Goal: Use online tool/utility: Utilize a website feature to perform a specific function

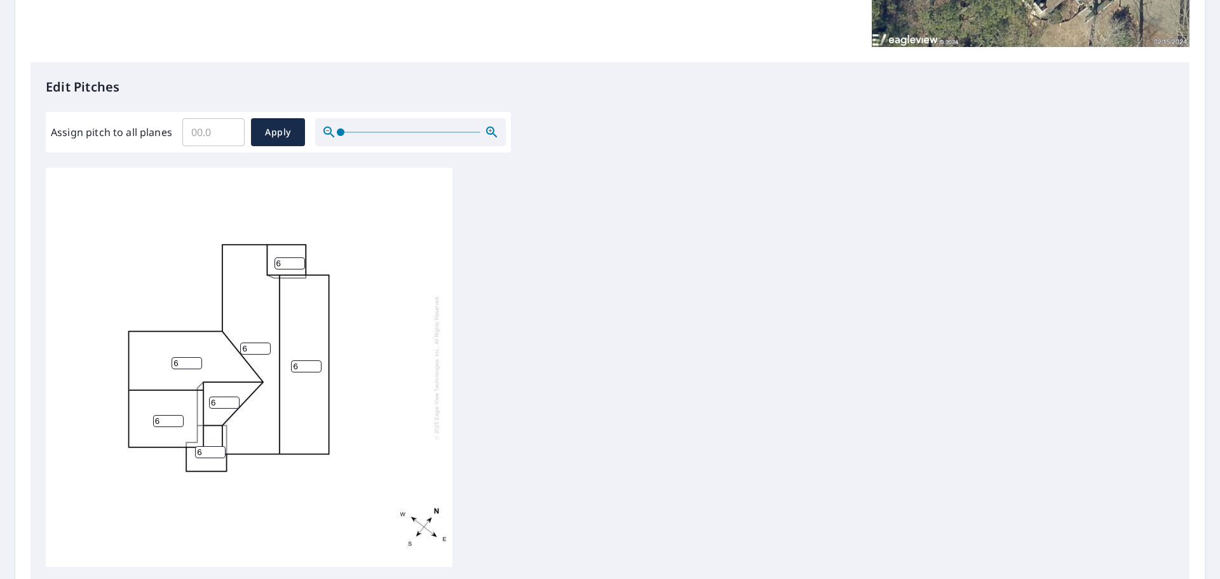
scroll to position [173, 0]
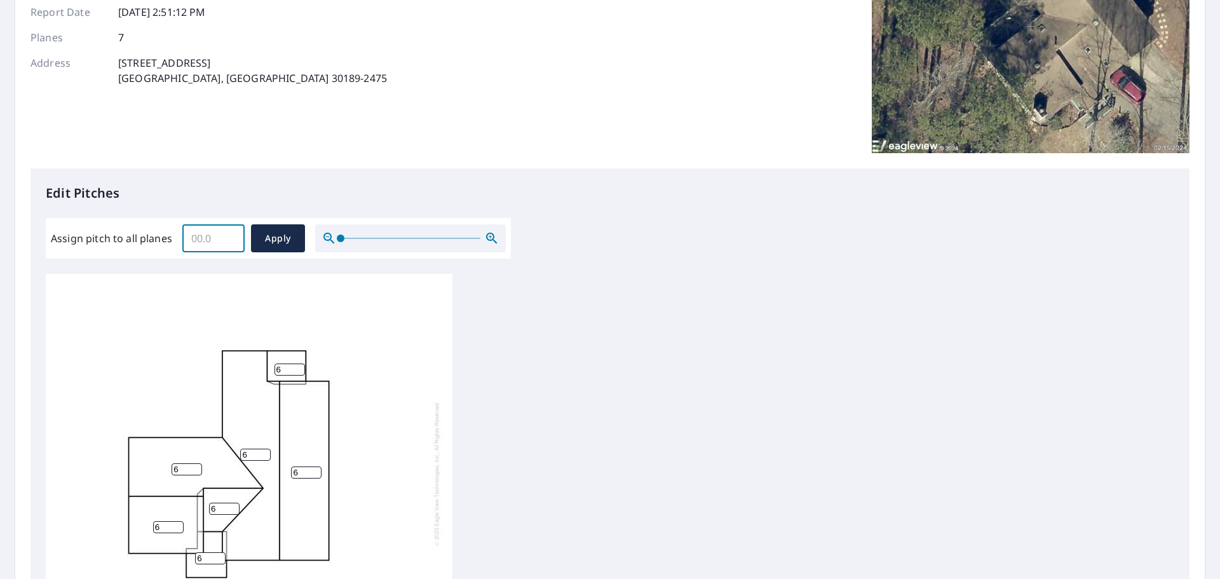
click at [212, 238] on input "Assign pitch to all planes" at bounding box center [213, 238] width 62 height 36
type input "4"
click at [269, 231] on span "Apply" at bounding box center [278, 239] width 34 height 16
type input "4"
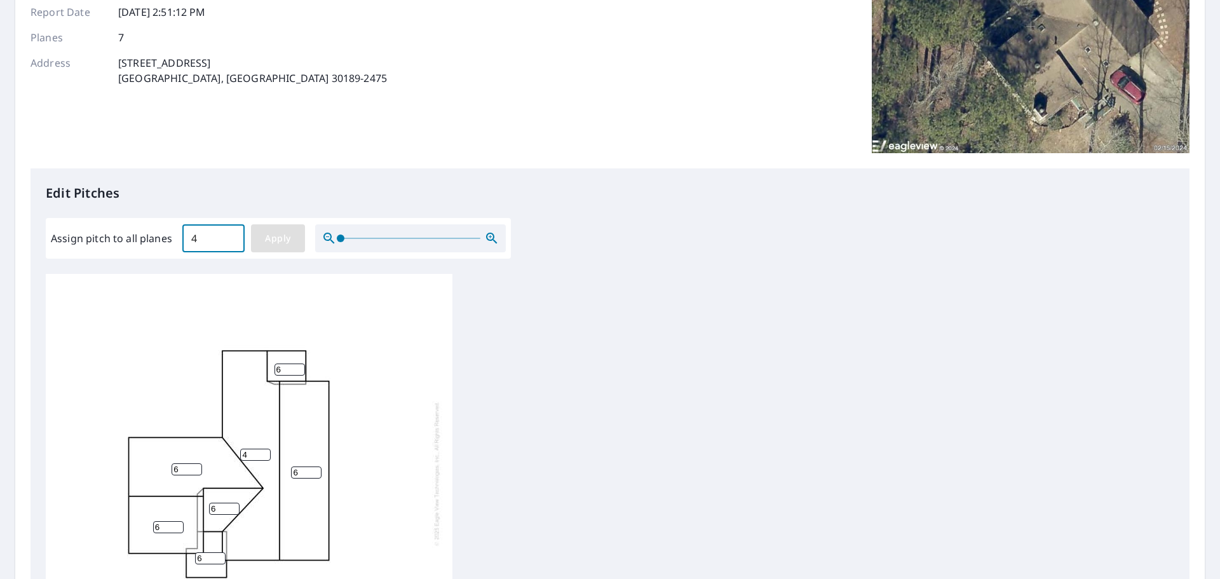
type input "4"
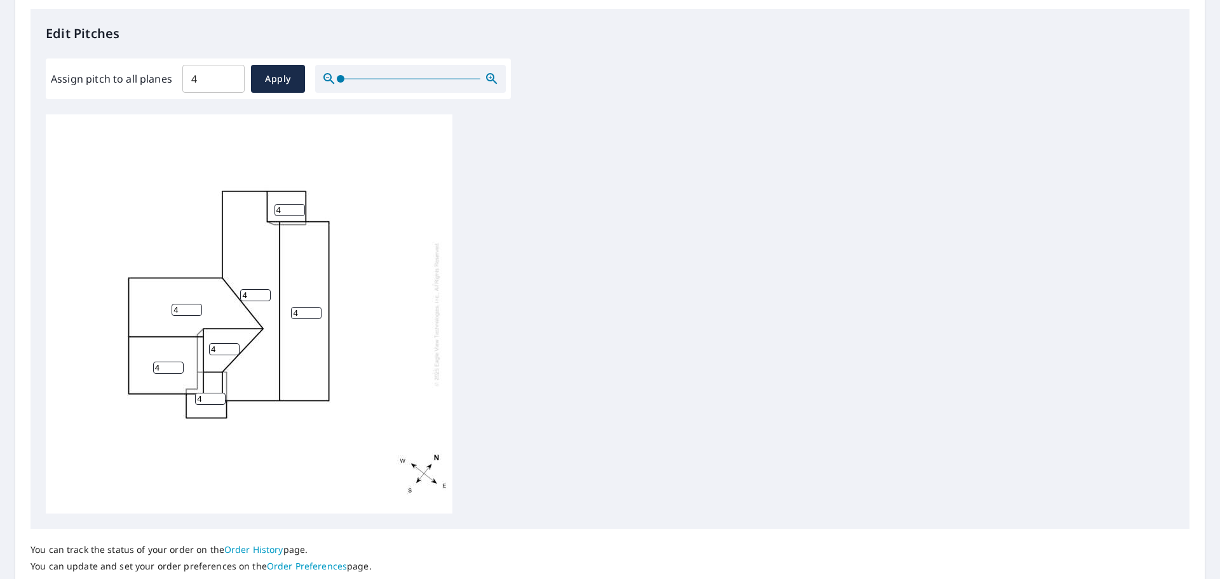
scroll to position [427, 0]
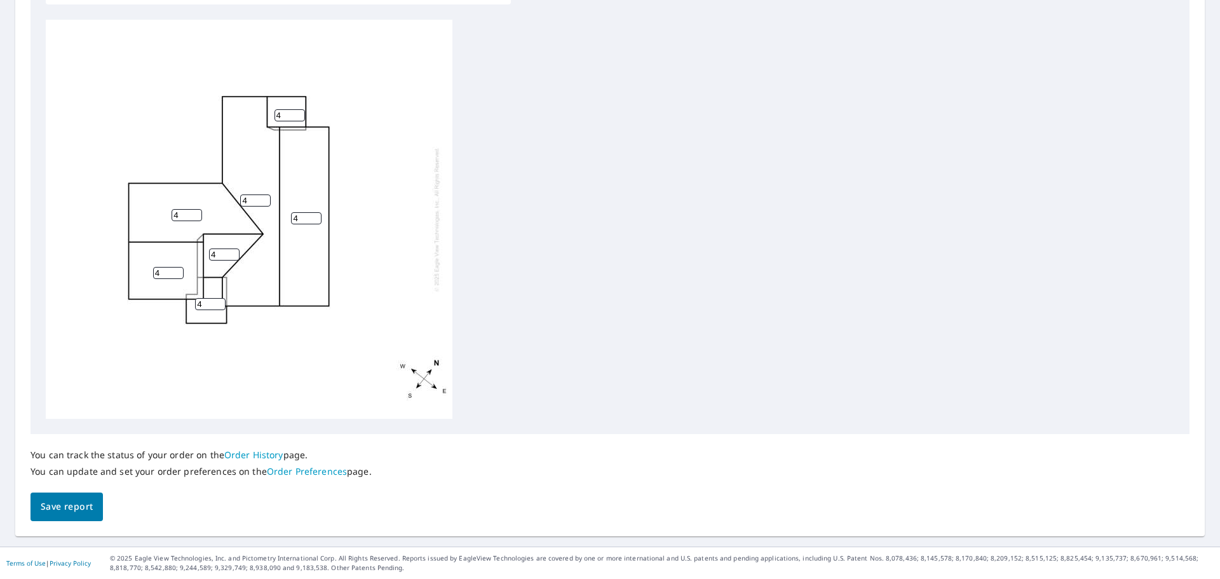
click at [58, 508] on span "Save report" at bounding box center [67, 507] width 52 height 16
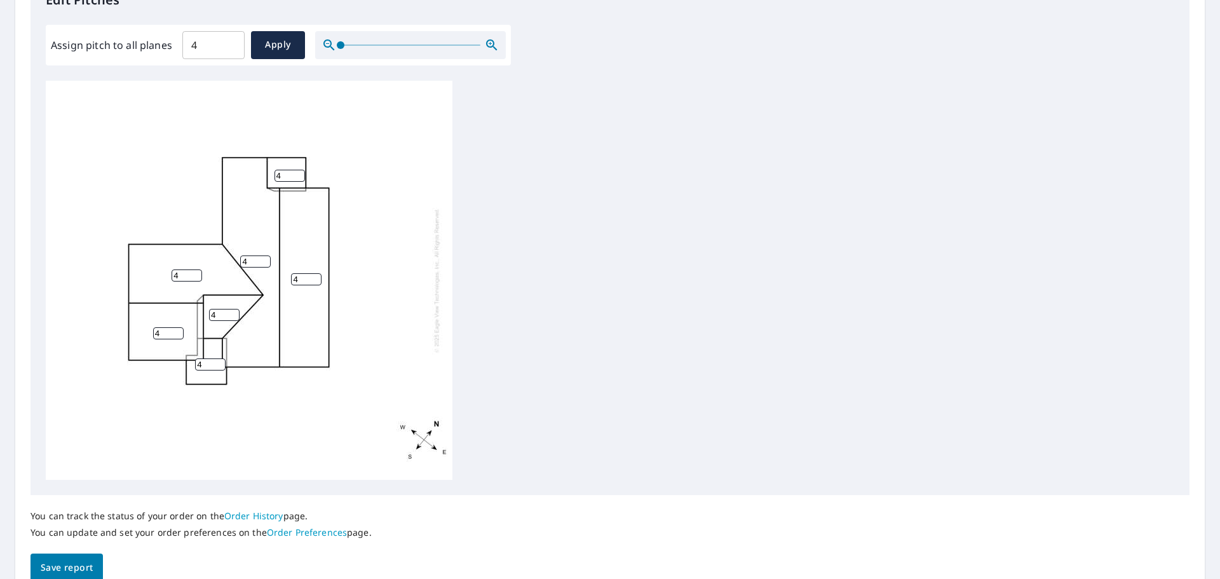
scroll to position [0, 0]
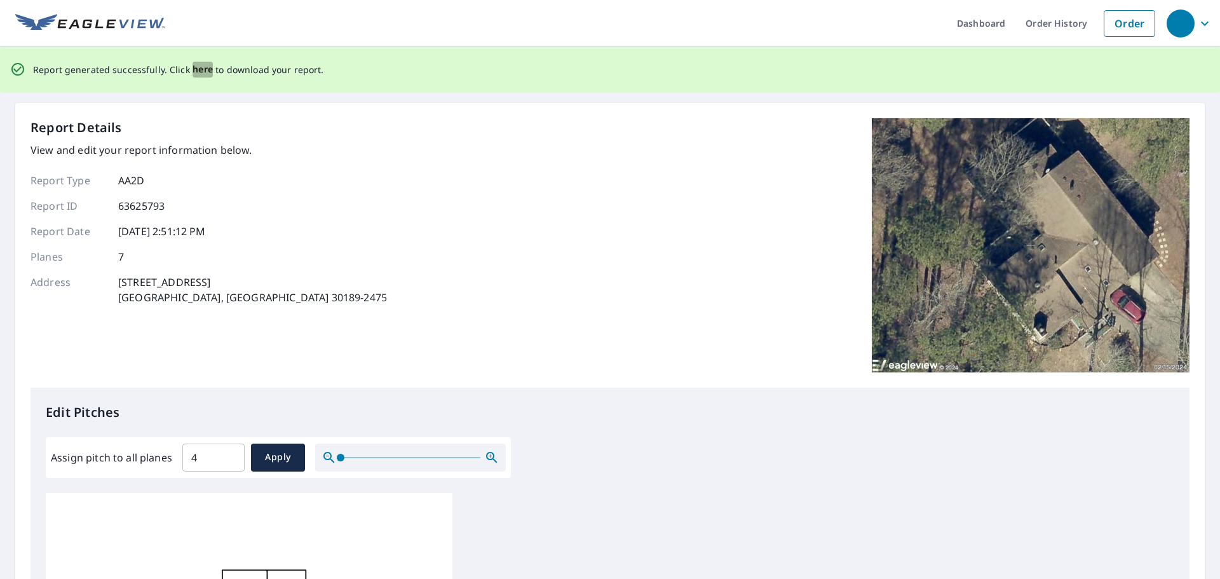
click at [194, 65] on span "here" at bounding box center [203, 70] width 21 height 16
